Goal: Task Accomplishment & Management: Manage account settings

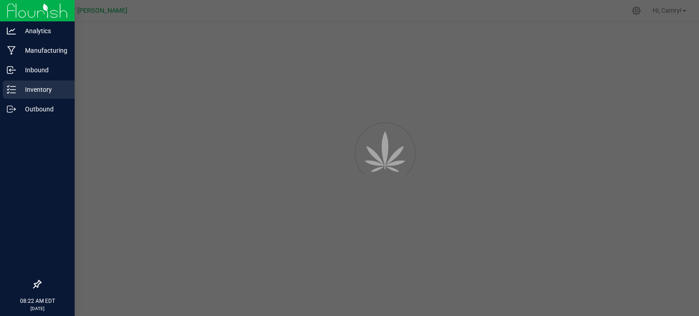
click at [16, 93] on p "Inventory" at bounding box center [43, 89] width 55 height 11
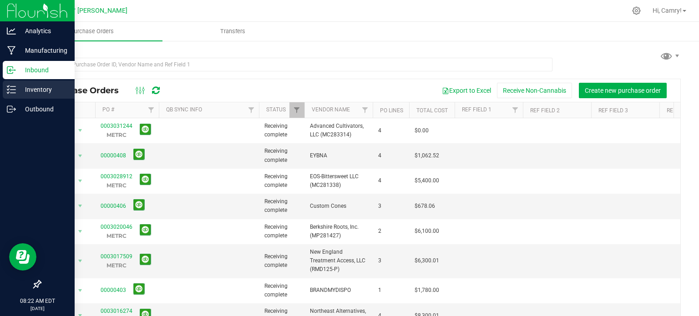
click at [33, 92] on p "Inventory" at bounding box center [43, 89] width 55 height 11
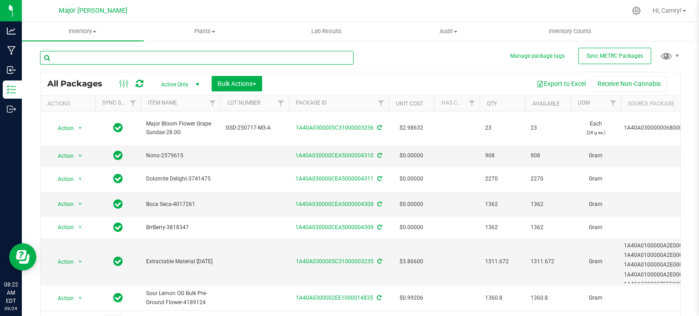
click at [89, 56] on input "text" at bounding box center [197, 58] width 314 height 14
type input "grape sundae"
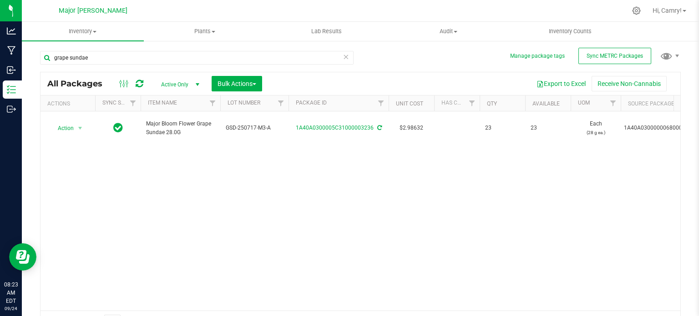
click at [343, 58] on icon at bounding box center [346, 56] width 6 height 11
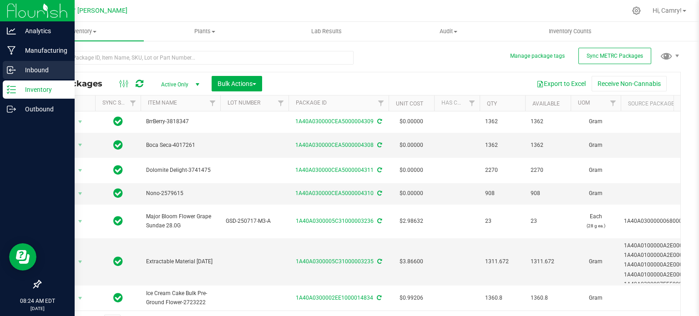
click at [22, 69] on p "Inbound" at bounding box center [43, 70] width 55 height 11
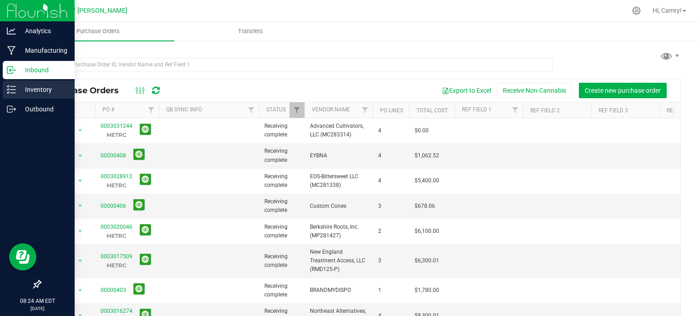
click at [17, 81] on div "Inventory" at bounding box center [39, 90] width 72 height 18
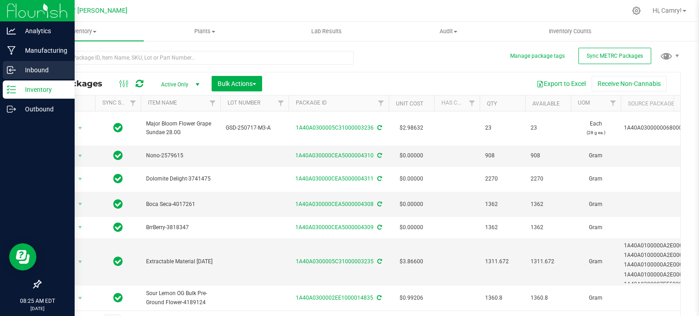
click at [13, 71] on icon at bounding box center [11, 70] width 9 height 9
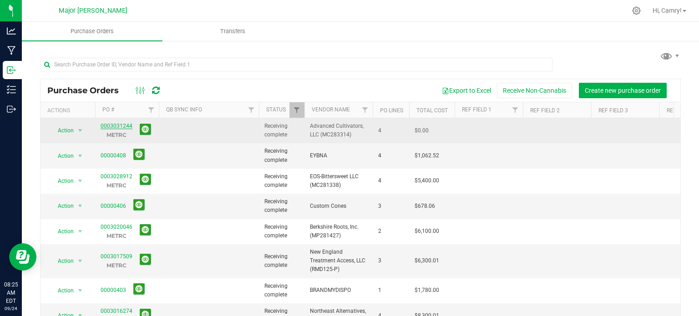
click at [122, 127] on link "0003031244" at bounding box center [117, 126] width 32 height 6
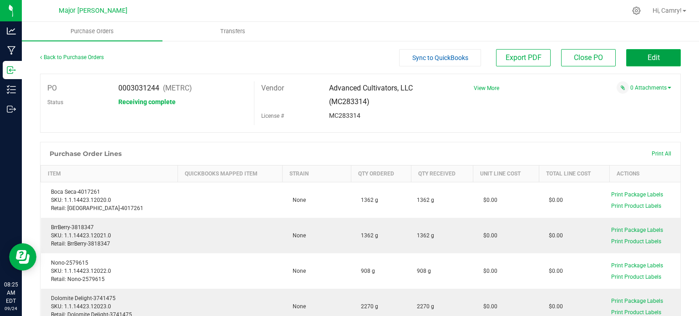
click at [662, 59] on button "Edit" at bounding box center [653, 57] width 55 height 17
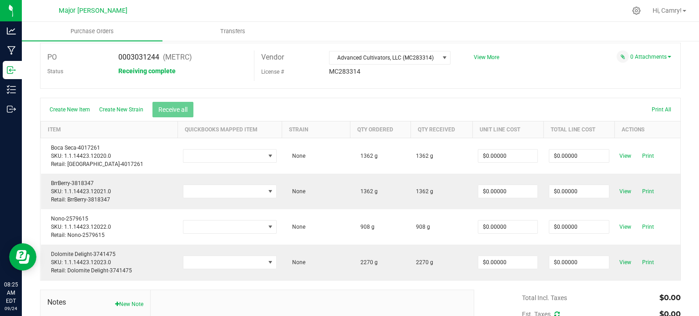
scroll to position [91, 0]
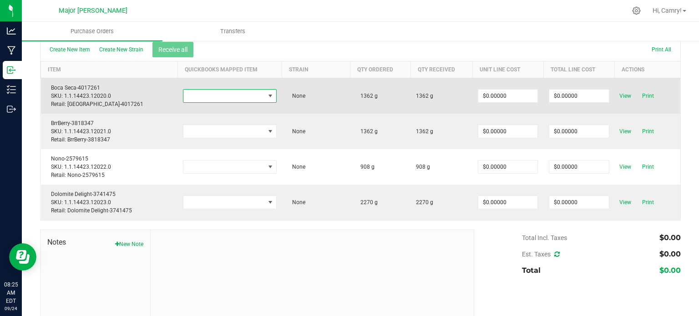
click at [252, 94] on span "NO DATA FOUND" at bounding box center [223, 96] width 81 height 13
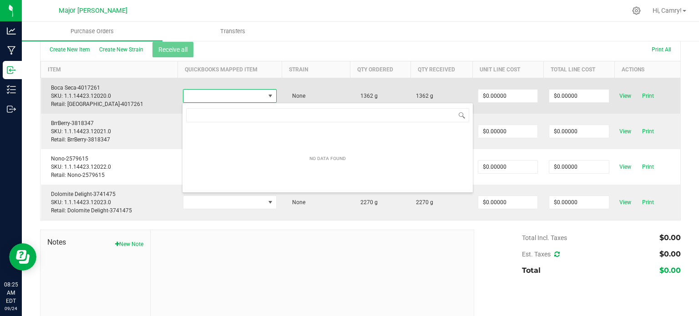
scroll to position [13, 91]
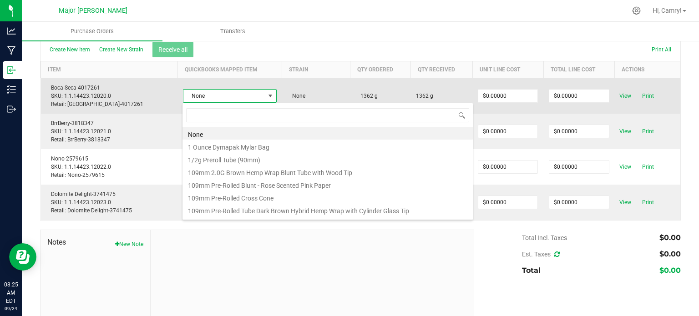
click at [253, 94] on span "None" at bounding box center [223, 96] width 81 height 13
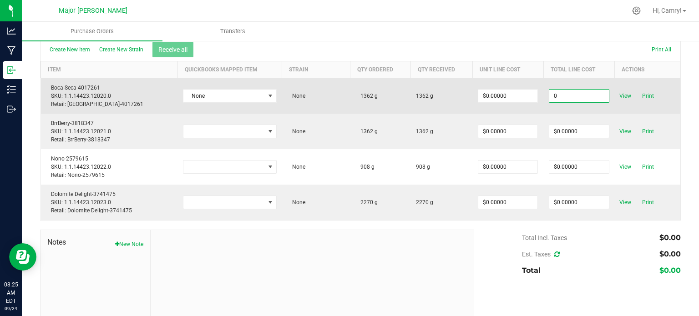
click at [578, 95] on input "0" at bounding box center [579, 96] width 59 height 13
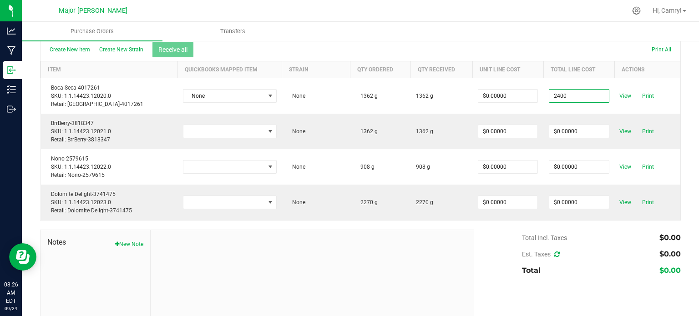
type input "$2,400.00000"
click at [573, 56] on body "Analytics Manufacturing Inbound Inventory Outbound 08:26 AM EDT [DATE] 09/24 Ma…" at bounding box center [349, 158] width 699 height 316
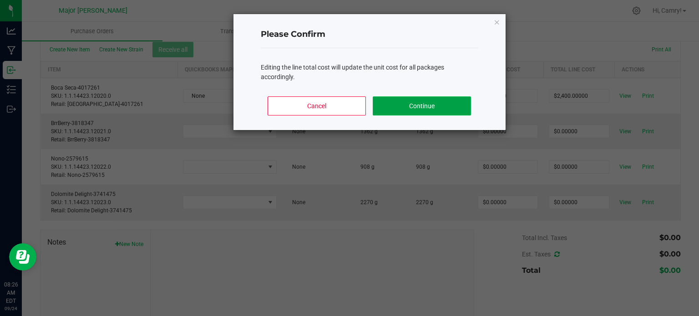
click at [449, 109] on button "Continue" at bounding box center [422, 106] width 98 height 19
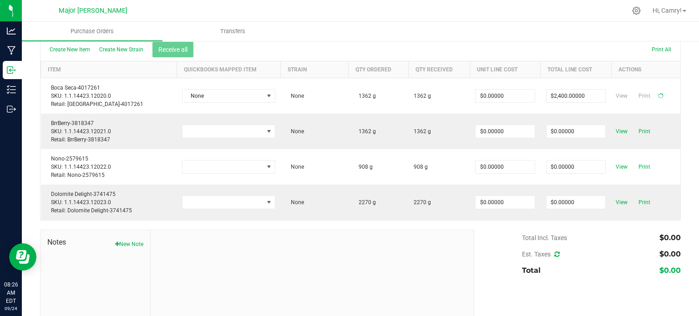
type input "$1.76211"
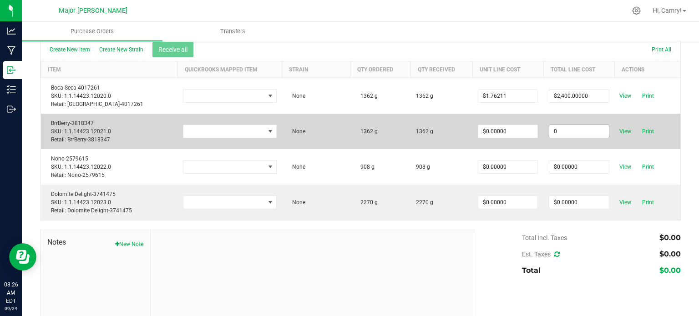
click at [568, 133] on input "0" at bounding box center [579, 131] width 59 height 13
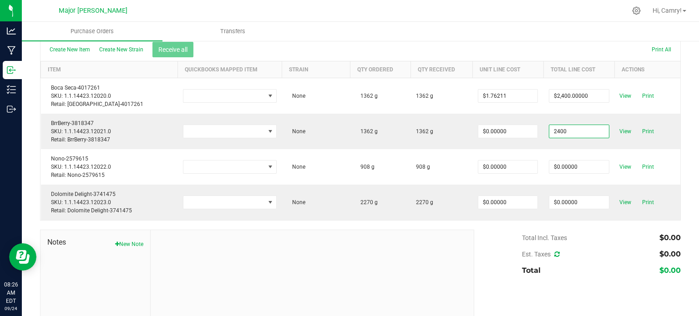
type input "$2,400.00000"
click at [481, 35] on body "Analytics Manufacturing Inbound Inventory Outbound 08:26 AM EDT [DATE] 09/24 Ma…" at bounding box center [349, 158] width 699 height 316
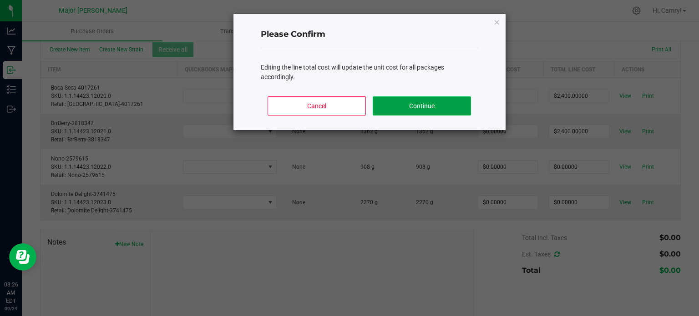
click at [417, 100] on button "Continue" at bounding box center [422, 106] width 98 height 19
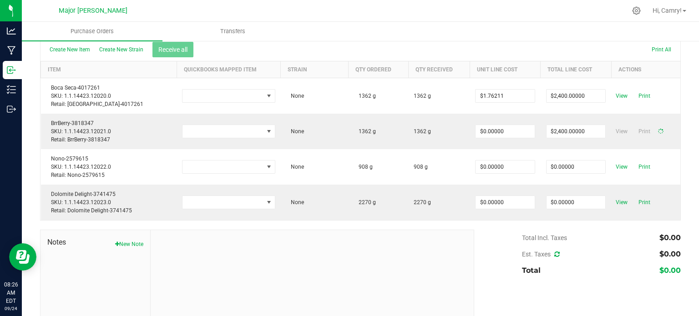
type input "$1.76211"
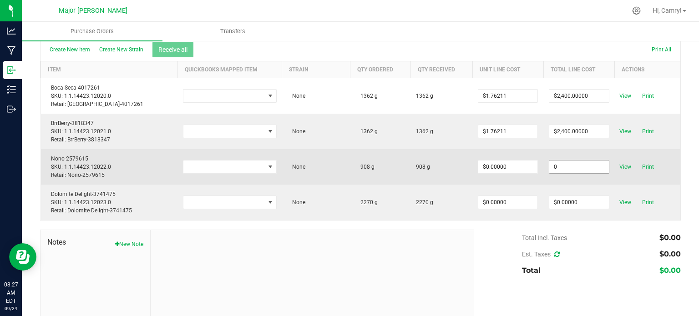
click at [560, 168] on input "0" at bounding box center [579, 167] width 59 height 13
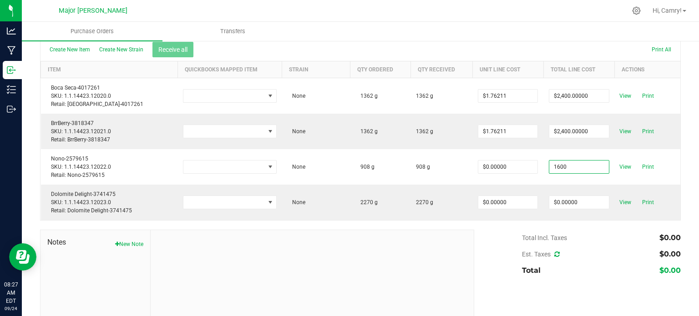
type input "$1,600.00000"
click at [472, 45] on body "Analytics Manufacturing Inbound Inventory Outbound 08:27 AM EDT [DATE] 09/24 Ma…" at bounding box center [349, 158] width 699 height 316
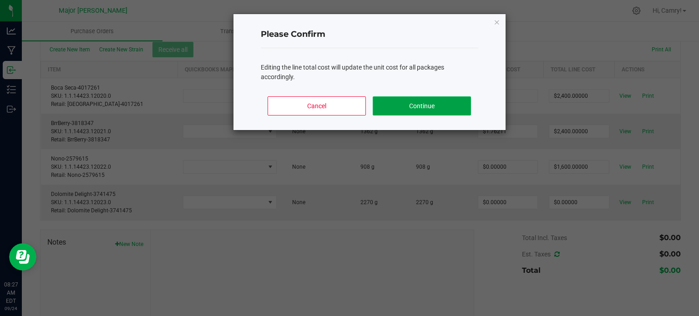
click at [453, 112] on button "Continue" at bounding box center [422, 106] width 98 height 19
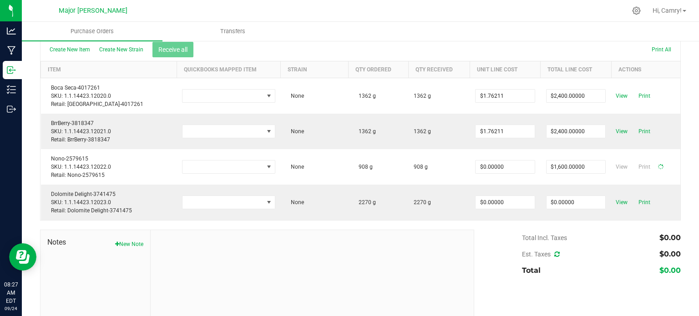
type input "$1.76211"
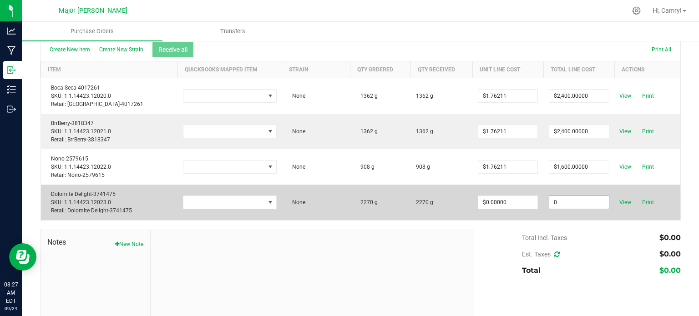
click at [560, 199] on input "0" at bounding box center [579, 202] width 59 height 13
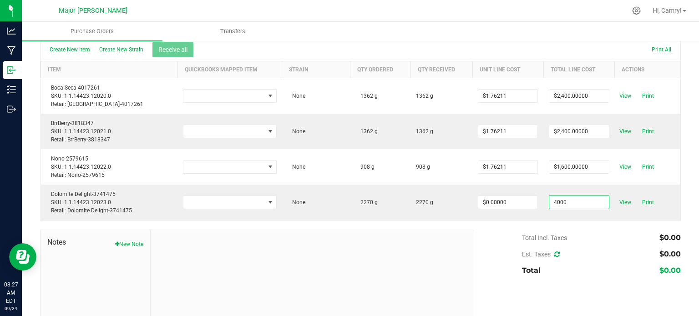
type input "$4,000.00000"
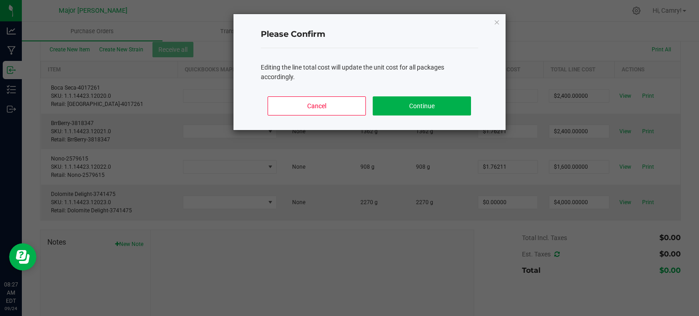
click at [438, 45] on body "Analytics Manufacturing Inbound Inventory Outbound 08:27 AM EDT [DATE] 09/24 Ma…" at bounding box center [349, 158] width 699 height 316
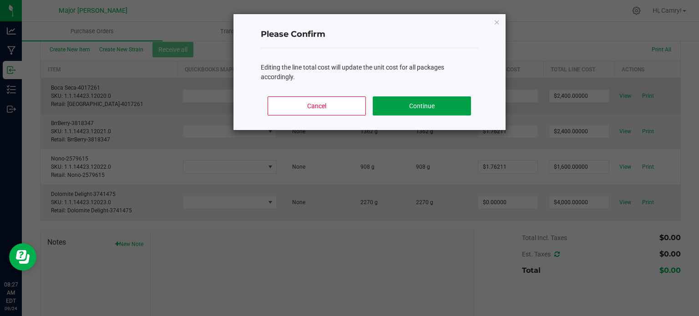
click at [410, 107] on button "Continue" at bounding box center [422, 106] width 98 height 19
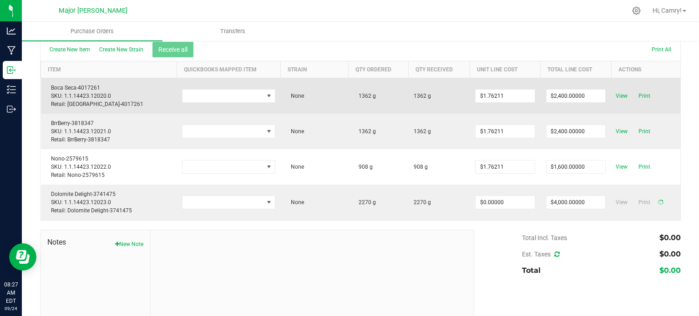
type input "$1.76211"
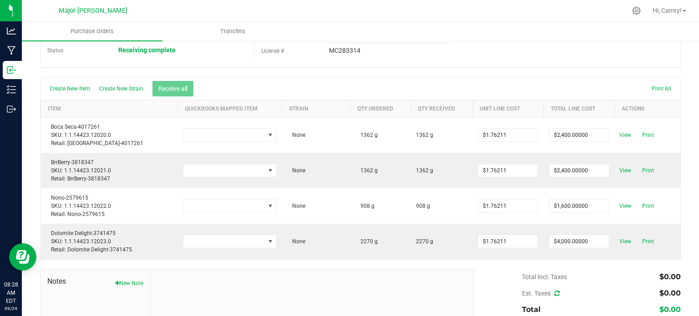
scroll to position [0, 0]
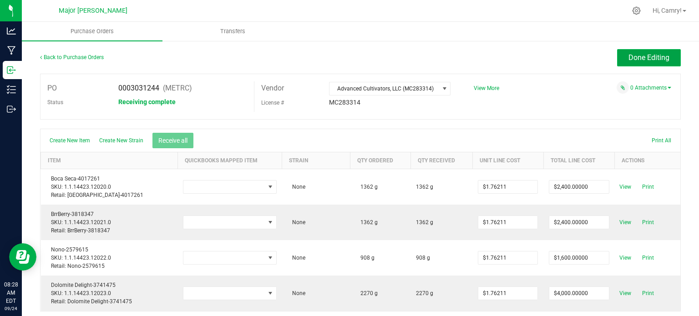
click at [642, 56] on span "Done Editing" at bounding box center [649, 57] width 41 height 9
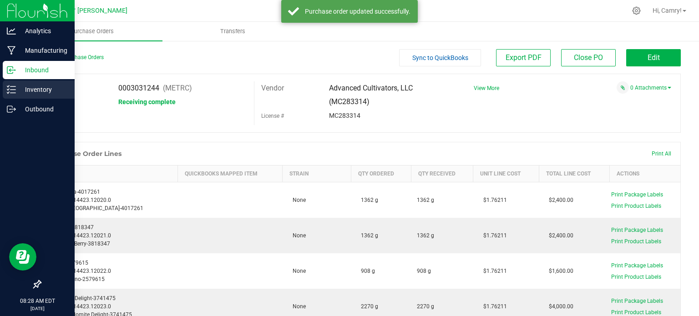
click at [31, 88] on p "Inventory" at bounding box center [43, 89] width 55 height 11
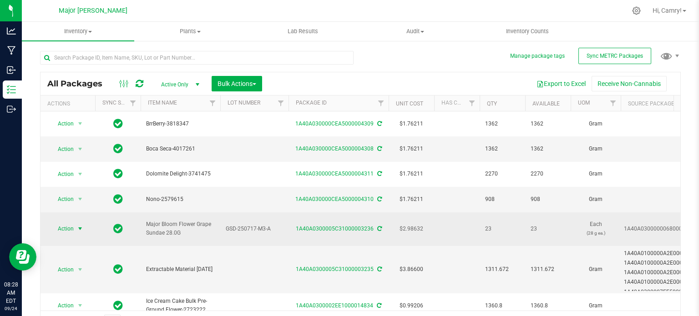
click at [80, 225] on span "select" at bounding box center [79, 228] width 7 height 7
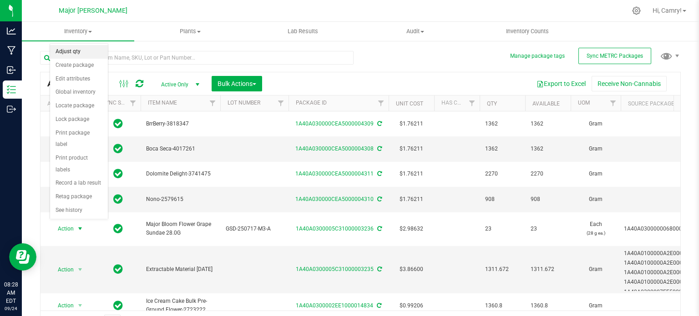
click at [92, 57] on li "Adjust qty" at bounding box center [79, 52] width 58 height 14
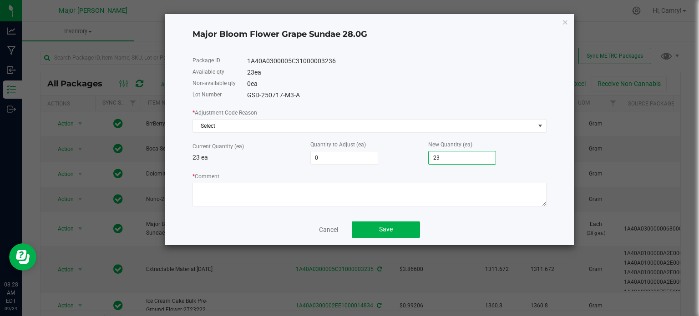
click at [441, 158] on input "23" at bounding box center [462, 158] width 67 height 13
type input "-22"
type input "1"
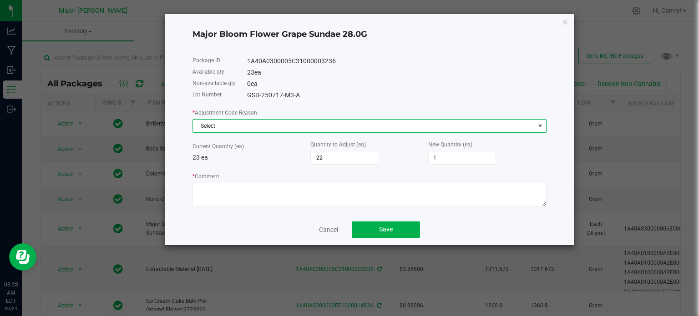
click at [366, 128] on span "Select" at bounding box center [364, 126] width 342 height 13
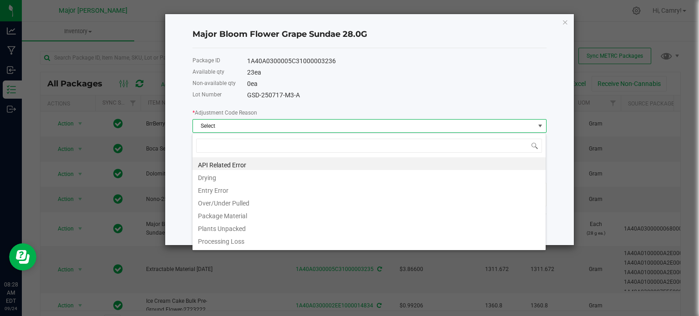
scroll to position [13, 354]
click at [370, 186] on li "Entry Error" at bounding box center [369, 189] width 353 height 13
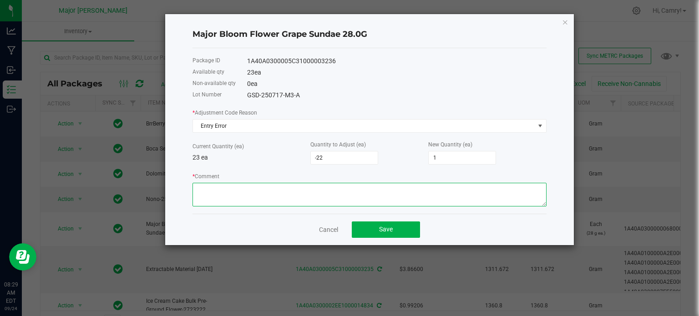
click at [346, 196] on textarea "* Comment" at bounding box center [370, 195] width 354 height 24
type textarea "Entry error on product"
click at [565, 19] on icon "button" at bounding box center [565, 21] width 6 height 11
